Goal: Task Accomplishment & Management: Manage account settings

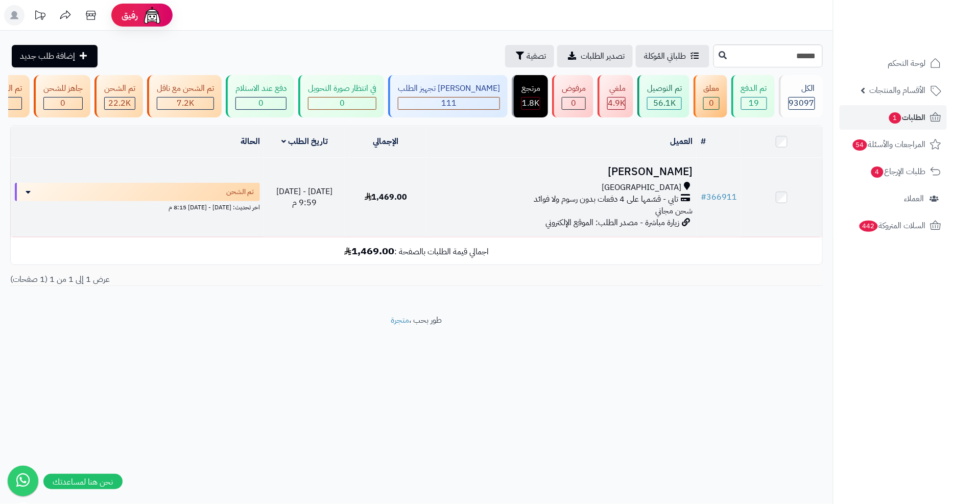
click at [651, 172] on h3 "[PERSON_NAME]" at bounding box center [562, 172] width 262 height 12
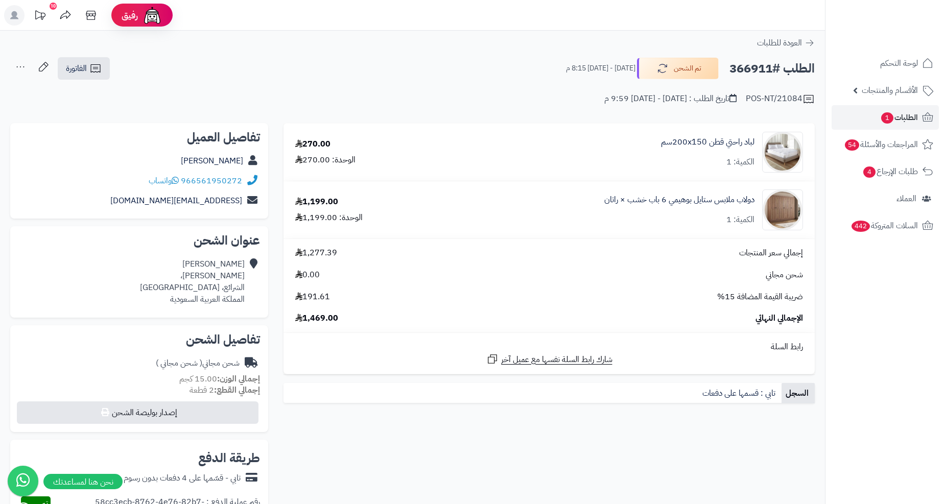
click at [759, 473] on div "**********" at bounding box center [413, 462] width 820 height 679
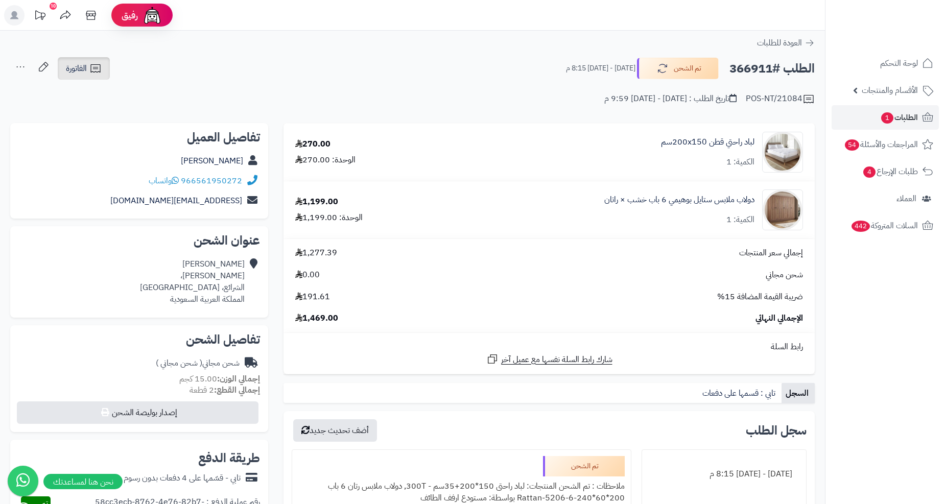
click at [68, 71] on span "الفاتورة" at bounding box center [76, 68] width 21 height 12
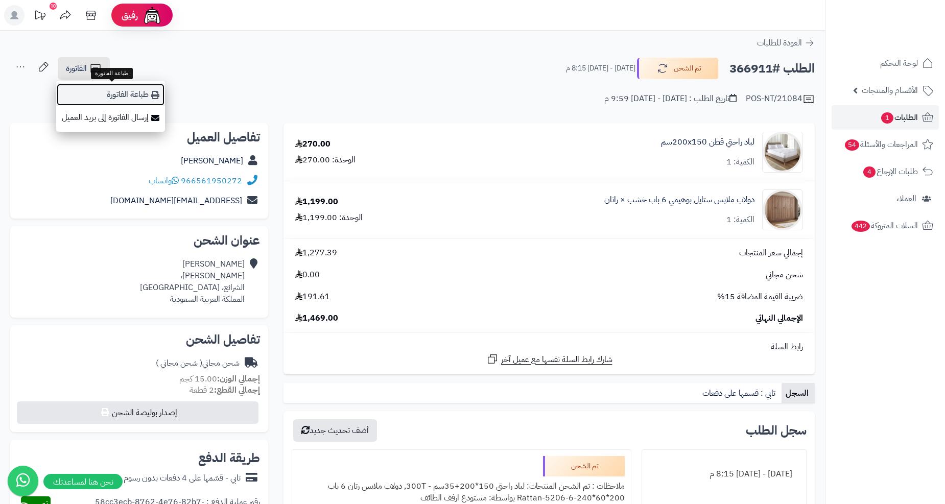
click at [135, 96] on link "طباعة الفاتورة" at bounding box center [110, 94] width 109 height 23
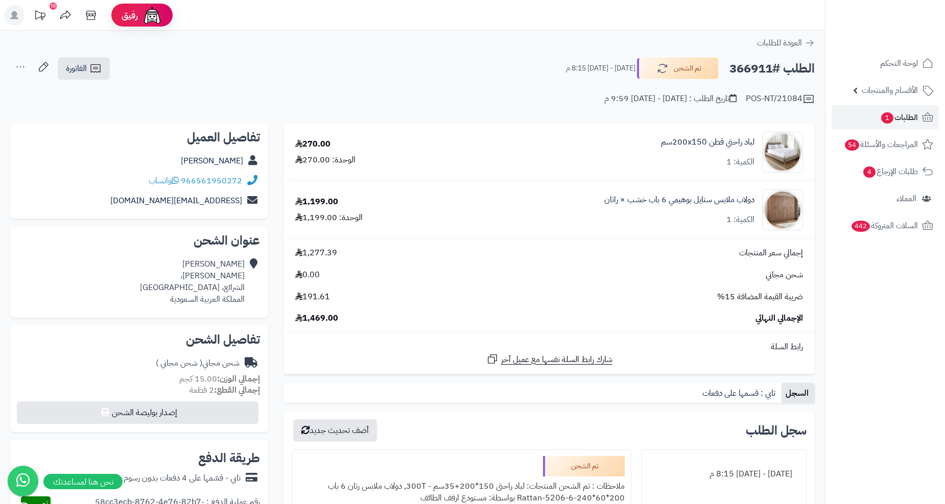
click at [758, 65] on h2 "الطلب #366911" at bounding box center [771, 68] width 85 height 21
copy h2 "366911"
drag, startPoint x: 185, startPoint y: 287, endPoint x: 218, endPoint y: 292, distance: 33.6
click at [218, 292] on div "[PERSON_NAME]، الشرائع، [GEOGRAPHIC_DATA] المملكة العربية السعودية" at bounding box center [192, 281] width 105 height 46
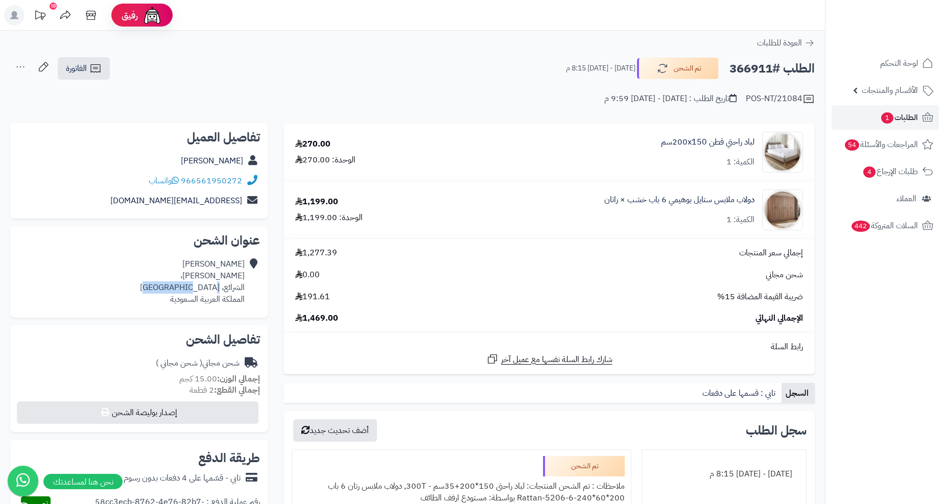
copy div "[GEOGRAPHIC_DATA]"
